Goal: Task Accomplishment & Management: Manage account settings

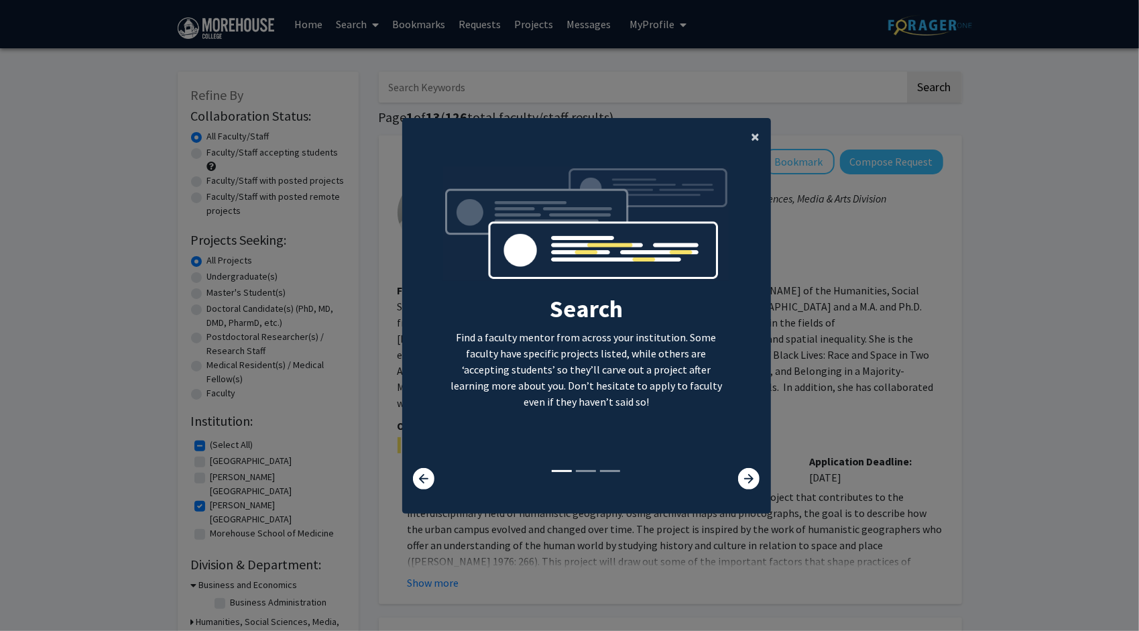
click at [752, 131] on span "×" at bounding box center [756, 136] width 9 height 21
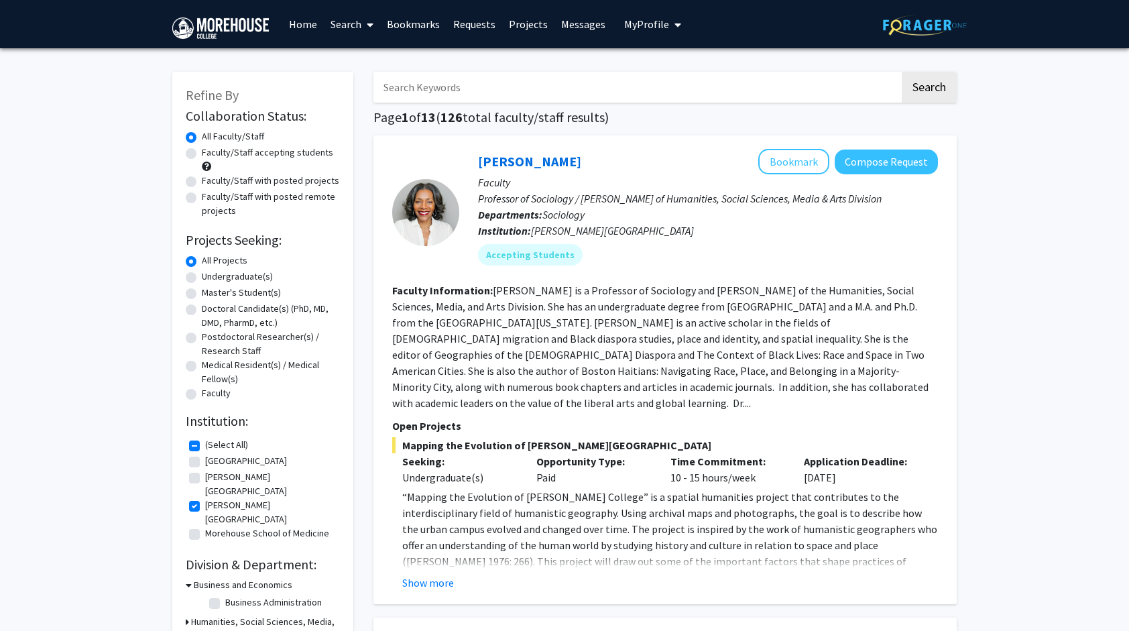
click at [910, 23] on img at bounding box center [925, 25] width 84 height 21
checkbox input "false"
click at [663, 31] on button "My Profile" at bounding box center [652, 24] width 65 height 48
click at [679, 75] on span "View Profile" at bounding box center [707, 77] width 81 height 15
